Goal: Task Accomplishment & Management: Complete application form

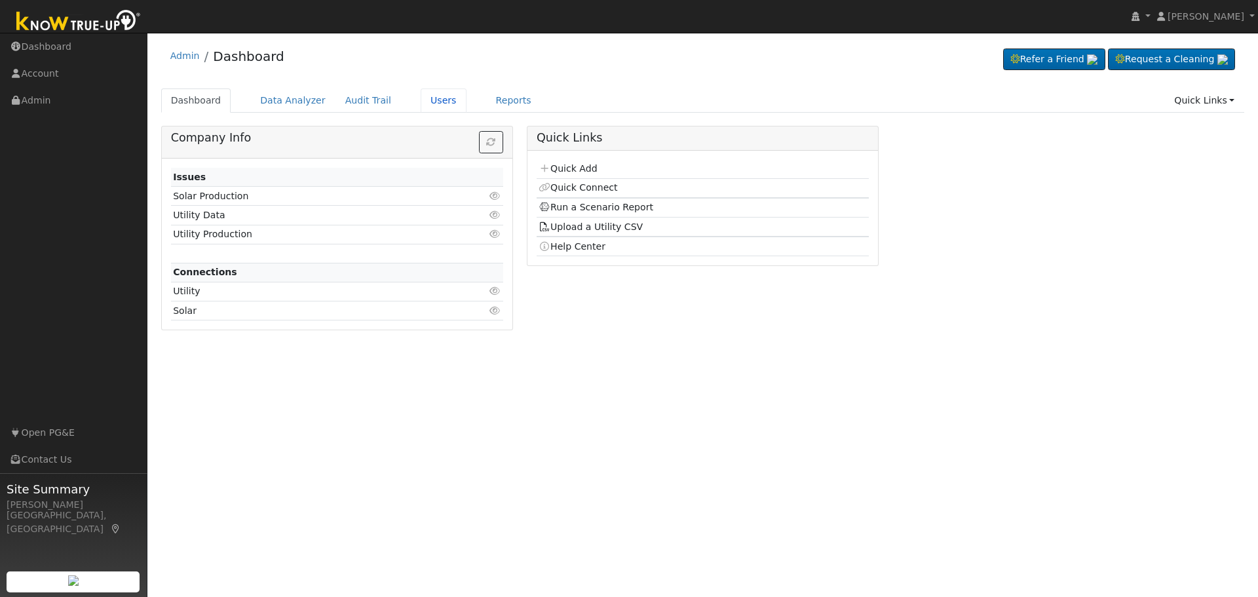
drag, startPoint x: 419, startPoint y: 105, endPoint x: 411, endPoint y: 119, distance: 15.8
click at [421, 105] on link "Users" at bounding box center [444, 100] width 46 height 24
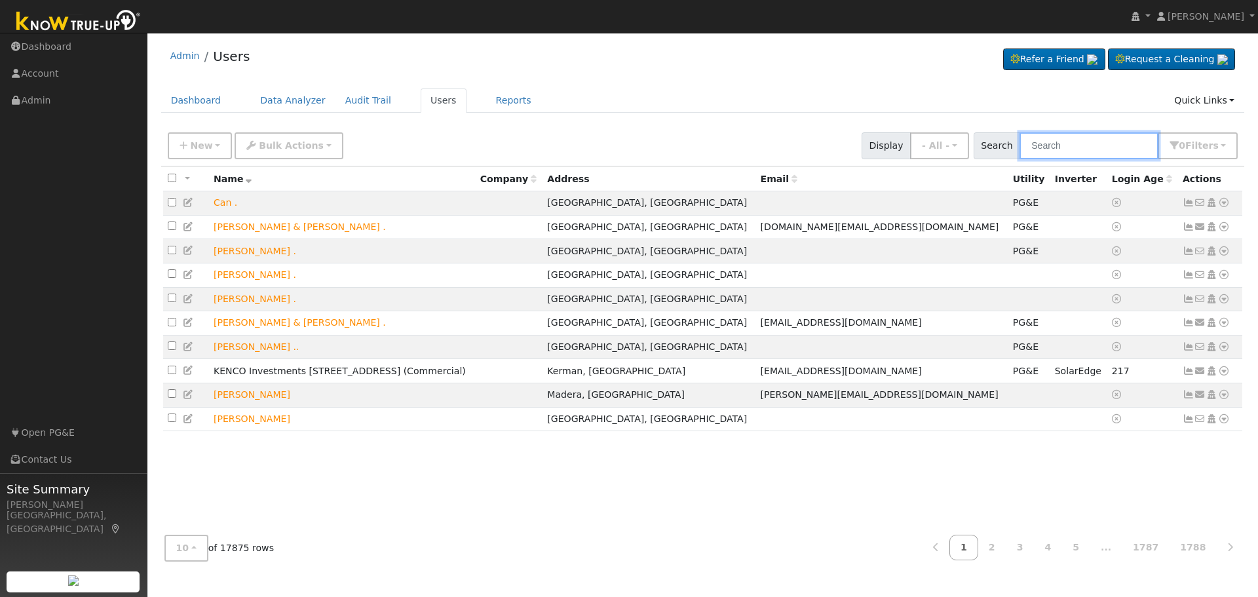
click at [1073, 146] on input "text" at bounding box center [1089, 145] width 139 height 27
type input "johnston"
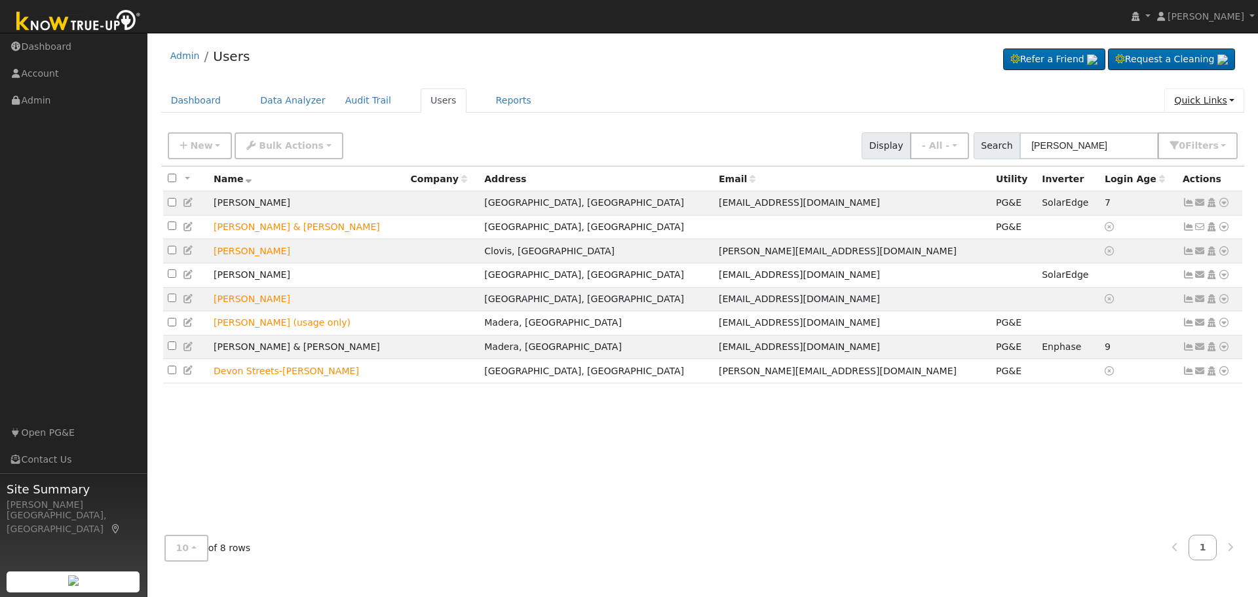
click at [1225, 100] on link "Quick Links" at bounding box center [1204, 100] width 80 height 24
click at [1149, 129] on link "Quick Add" at bounding box center [1177, 128] width 133 height 18
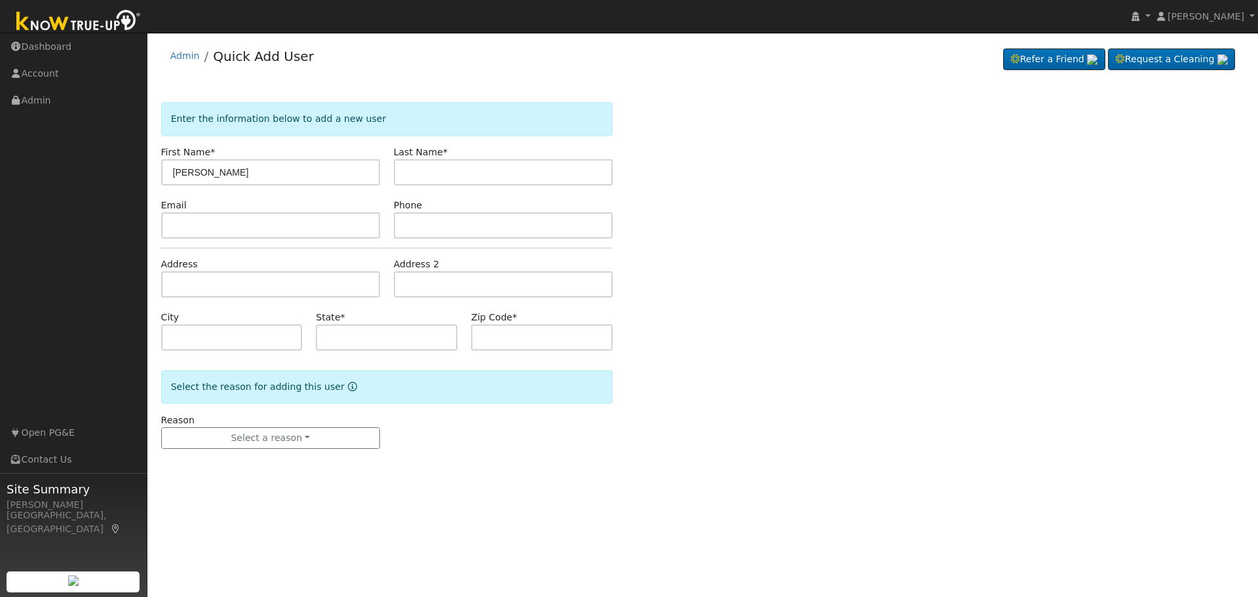
type input "Heather"
type input "Johnston"
click at [216, 218] on input "text" at bounding box center [270, 225] width 219 height 26
paste input "info@hjarchitect.com"
type input "info@hjarchitect.com"
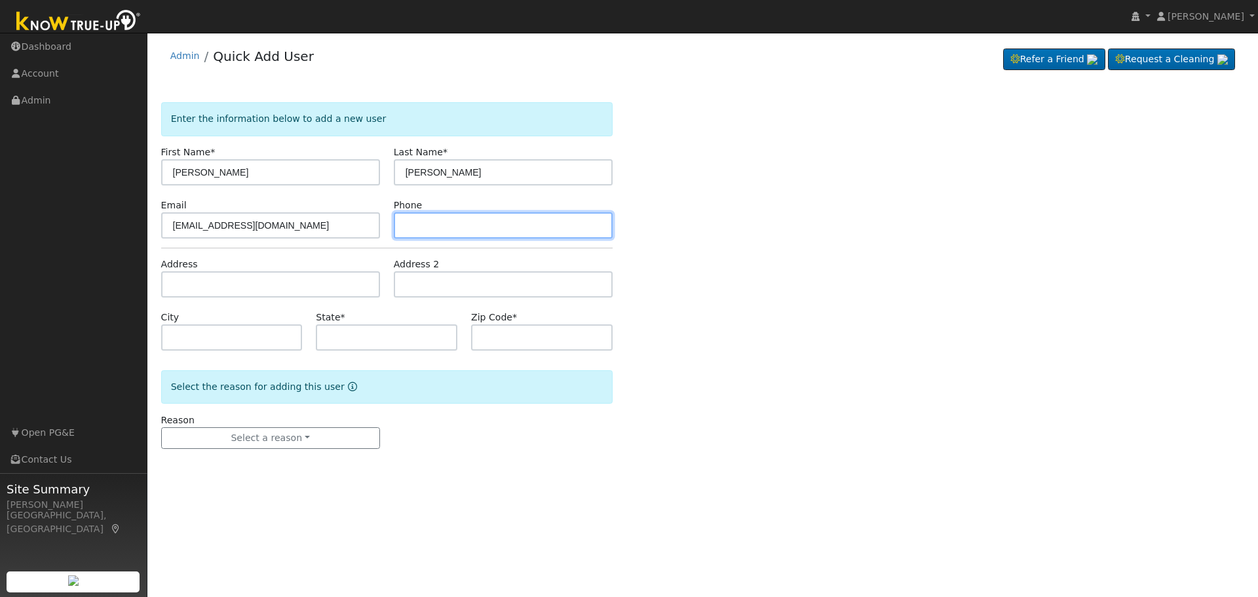
click at [431, 226] on input "text" at bounding box center [503, 225] width 219 height 26
paste input "8583449291"
type input "8583449291"
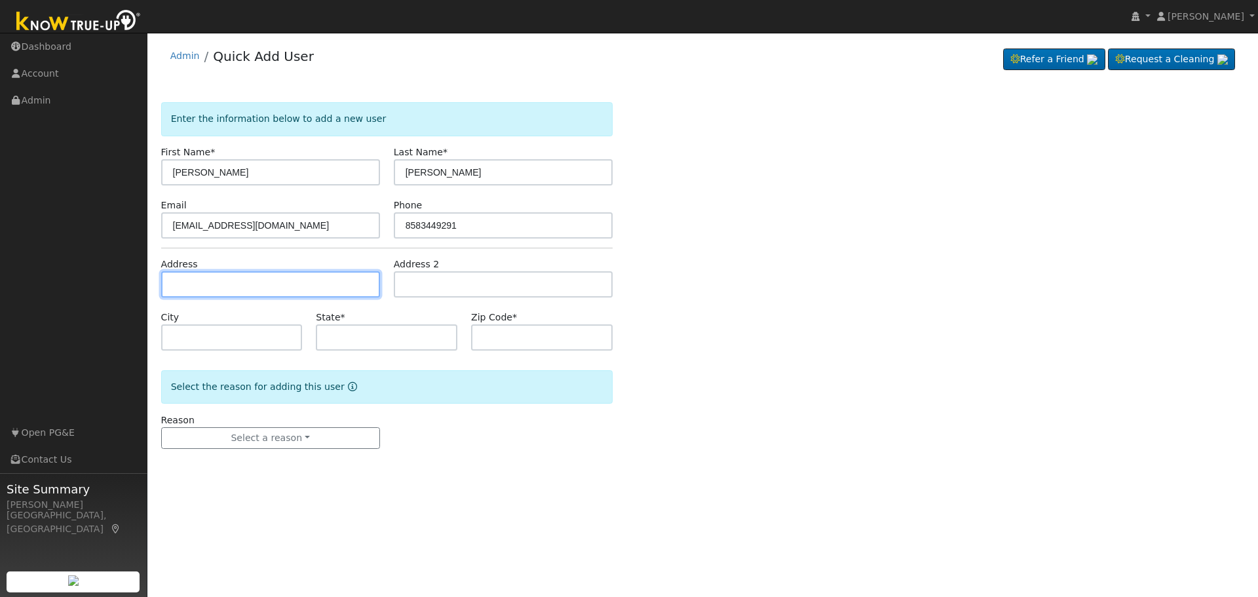
click at [207, 275] on input "text" at bounding box center [270, 284] width 219 height 26
paste input "306 Belladera Court, Monterey, CA, 93940"
type input "306 Belladera Court"
type input "Monterey"
type input "CA"
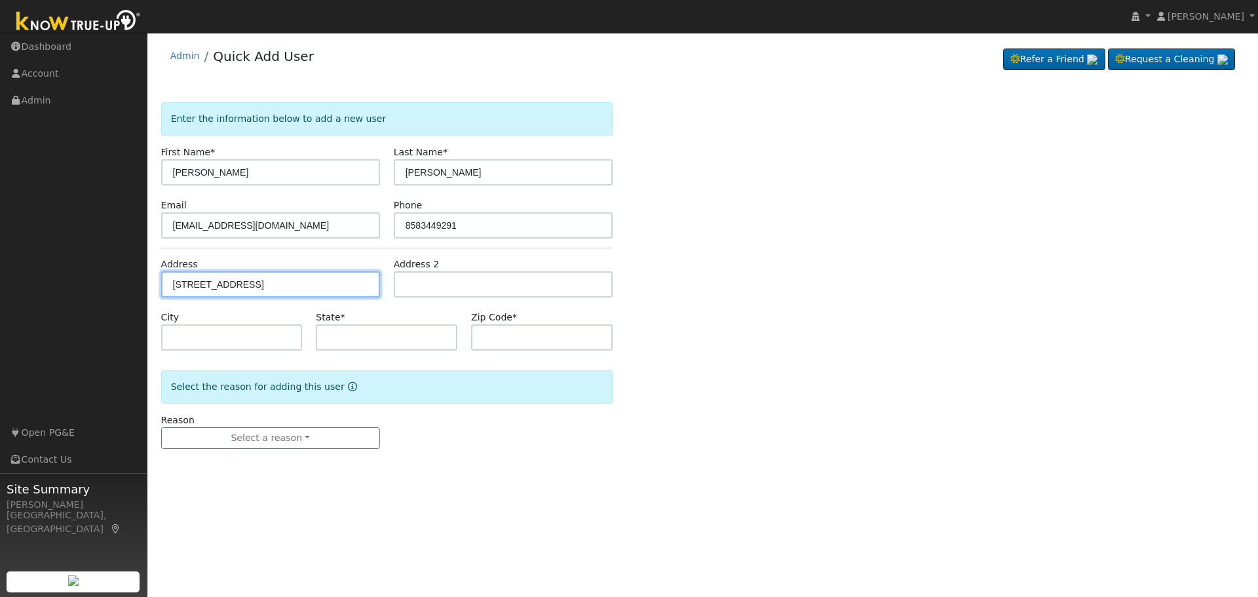
type input "93940"
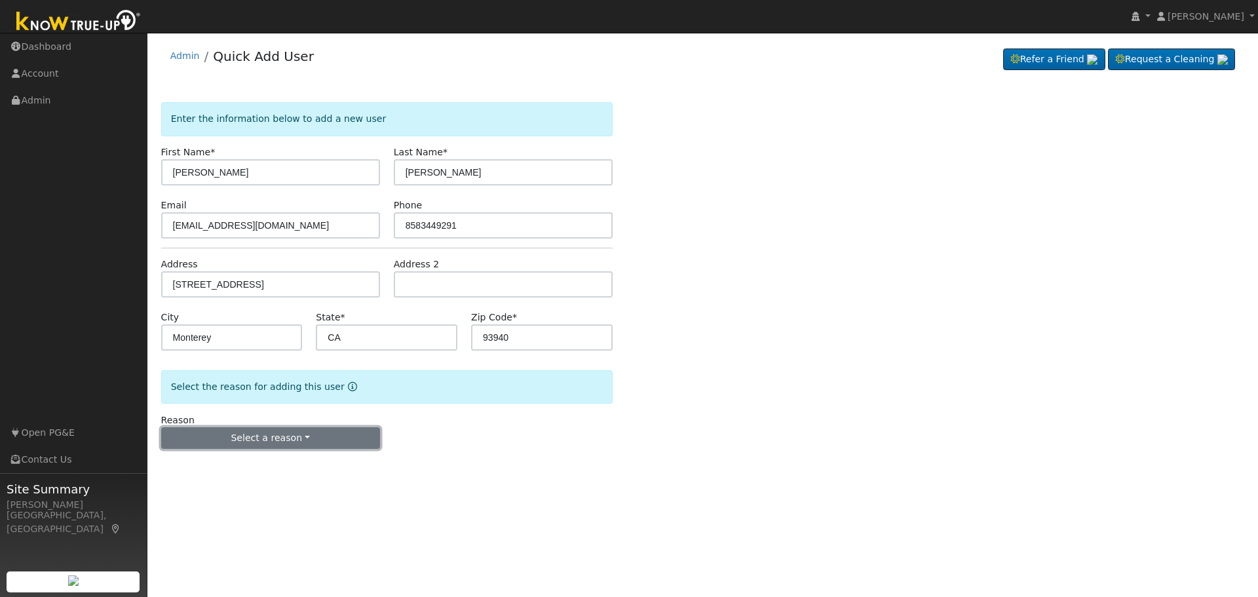
click at [305, 438] on button "Select a reason" at bounding box center [270, 438] width 219 height 22
click at [217, 467] on link "New lead" at bounding box center [234, 465] width 145 height 18
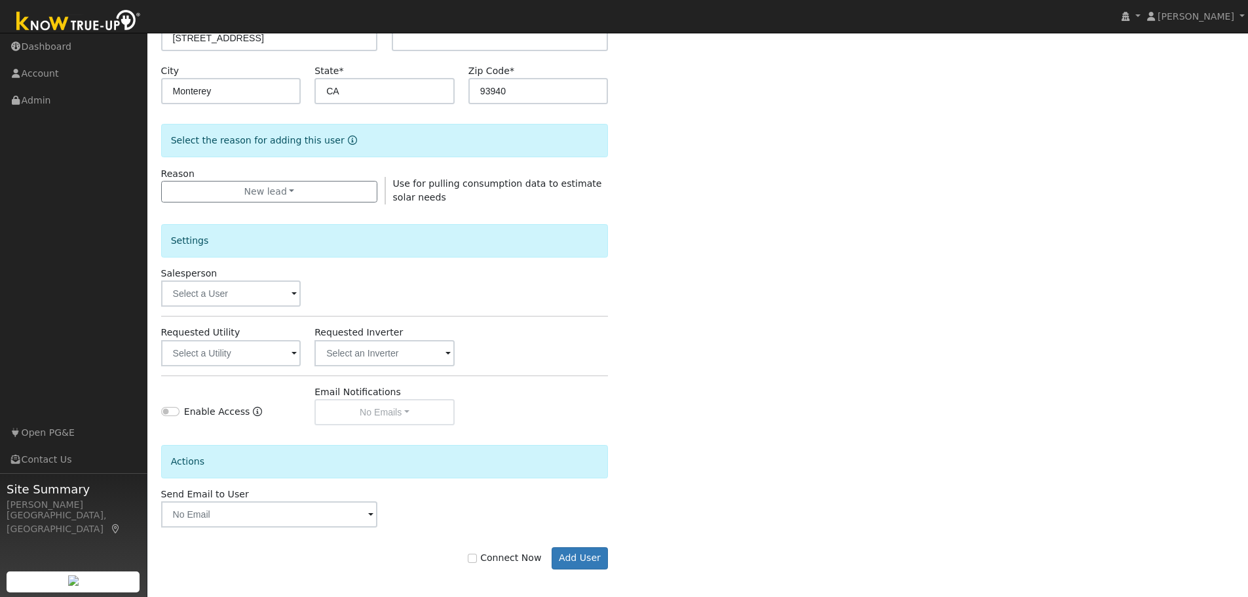
scroll to position [252, 0]
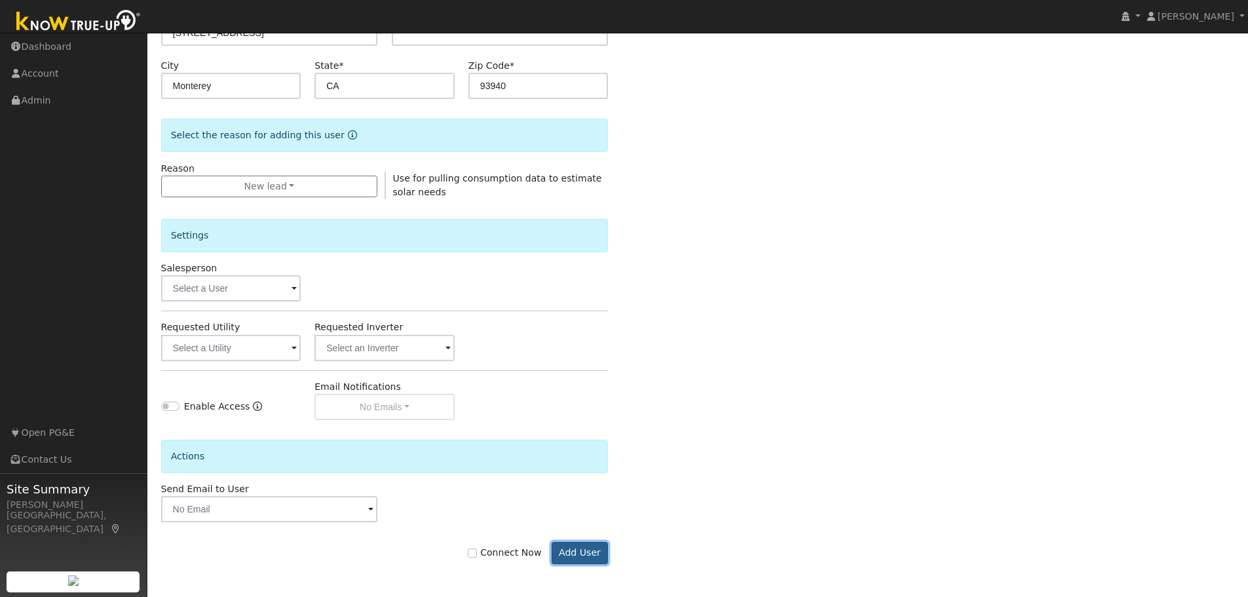
click at [579, 553] on button "Add User" at bounding box center [580, 553] width 57 height 22
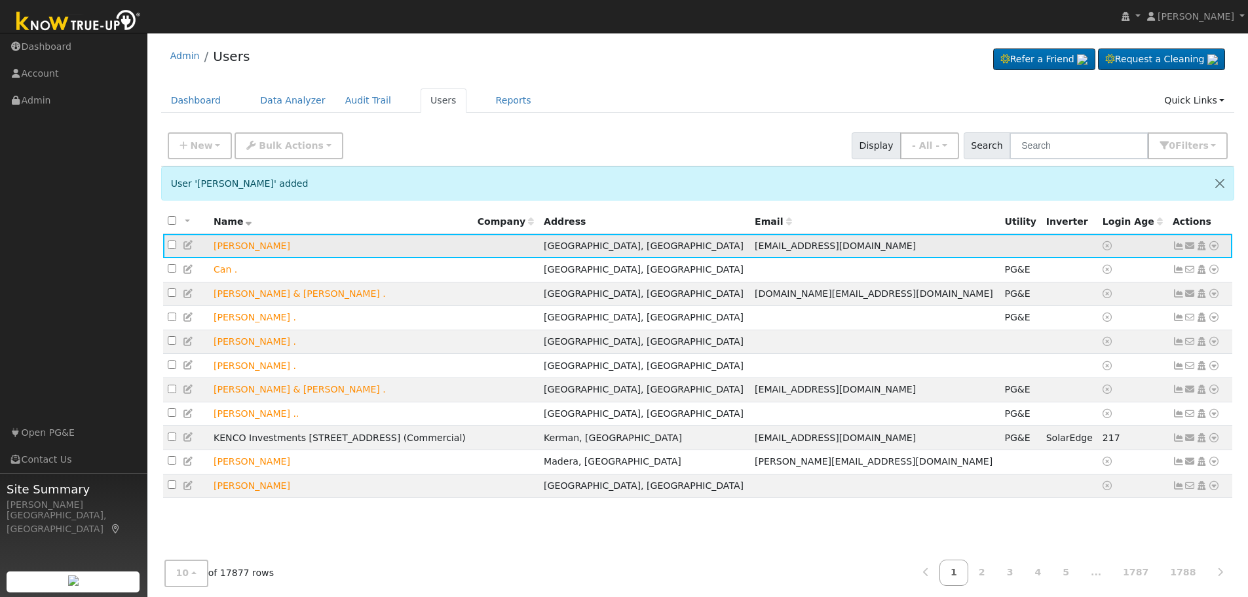
click at [1216, 248] on icon at bounding box center [1214, 245] width 12 height 9
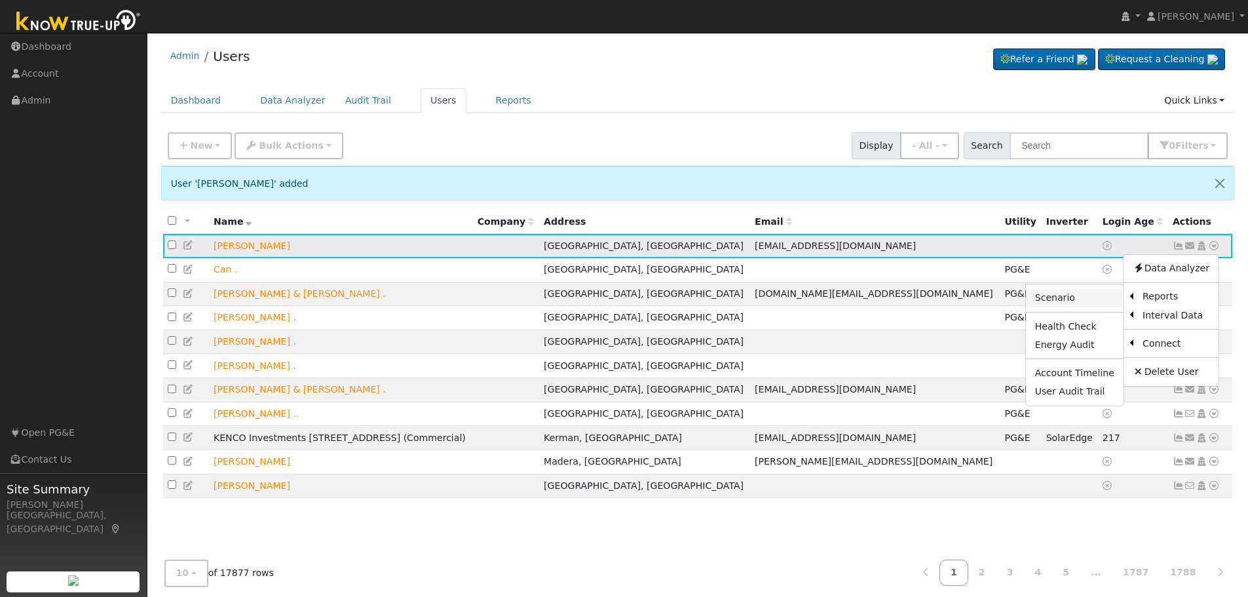
click at [1066, 301] on link "Scenario" at bounding box center [1075, 298] width 98 height 18
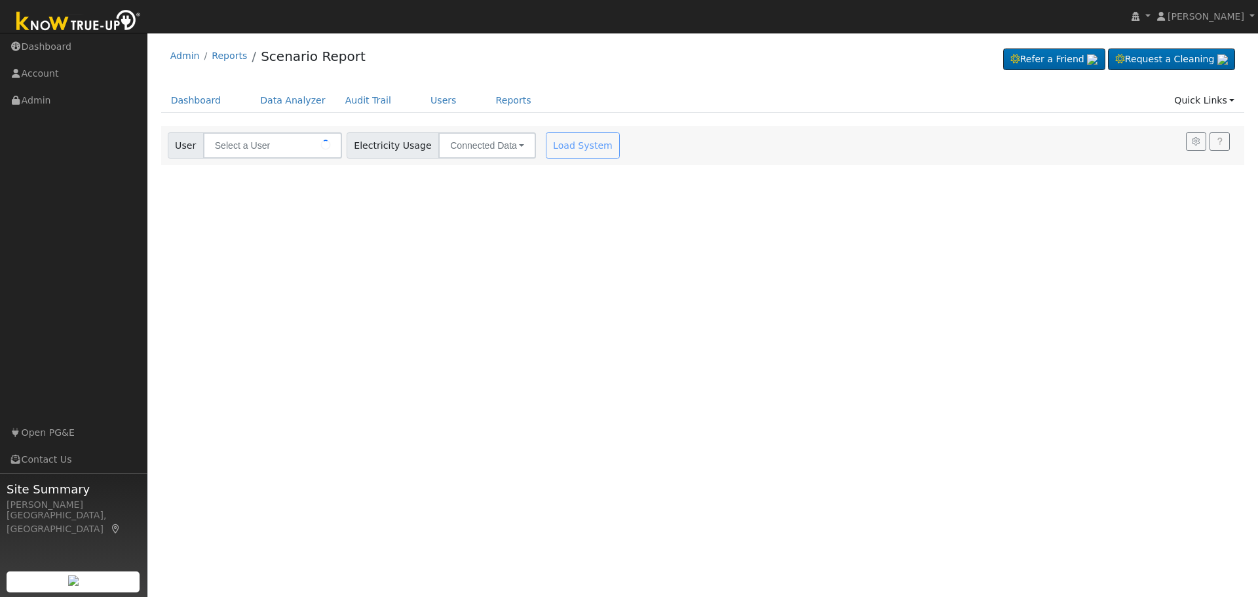
type input "[PERSON_NAME]"
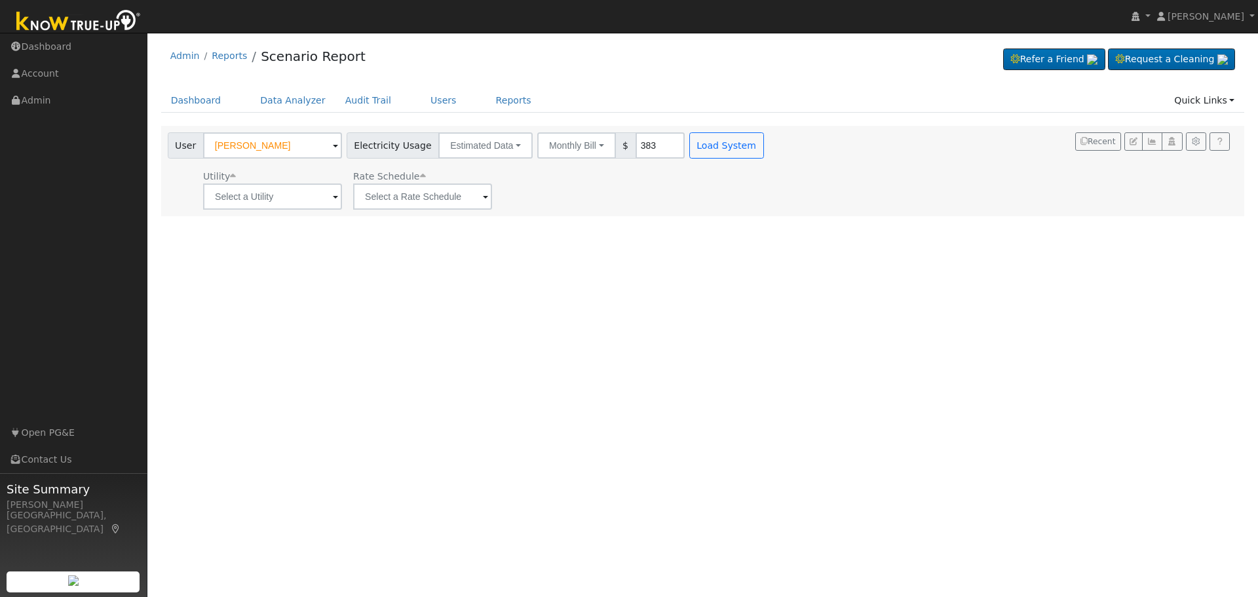
click at [333, 200] on span at bounding box center [335, 197] width 5 height 15
